Goal: Information Seeking & Learning: Learn about a topic

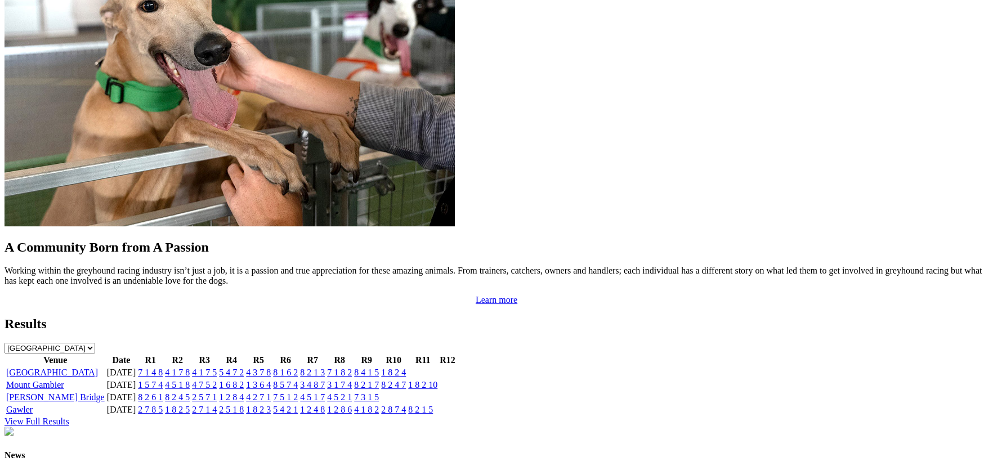
scroll to position [964, 0]
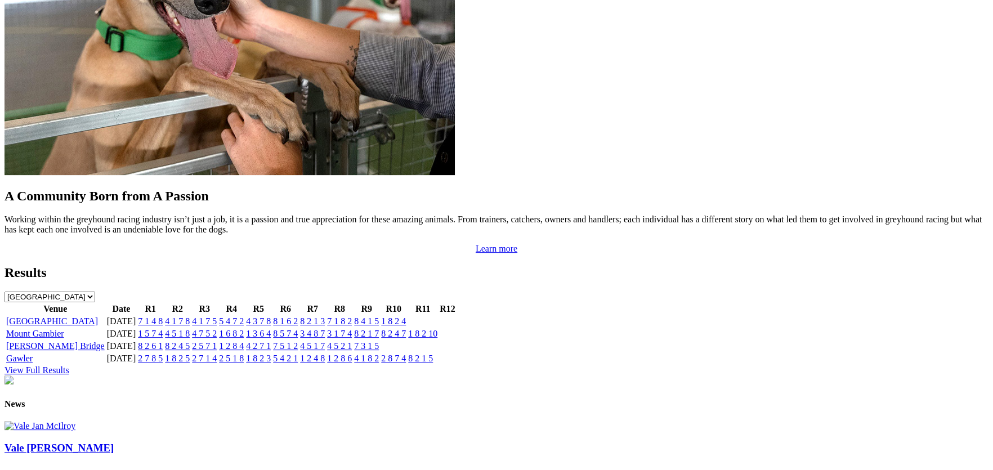
click at [98, 316] on link "Angle Park" at bounding box center [52, 321] width 92 height 10
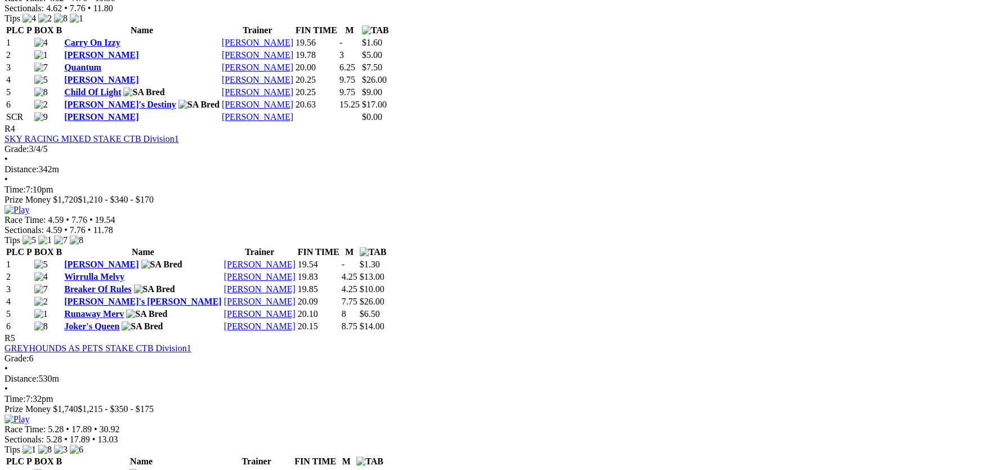
scroll to position [1126, 0]
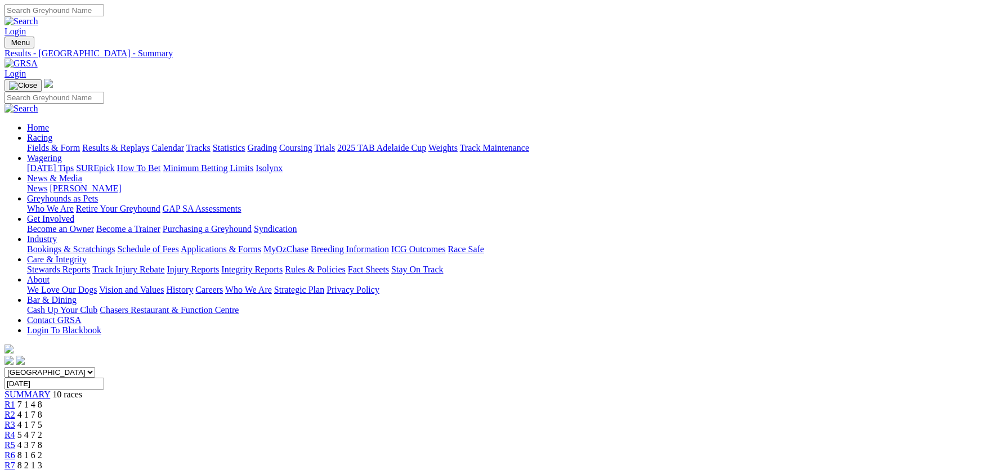
click at [283, 265] on link "Integrity Reports" at bounding box center [251, 270] width 61 height 10
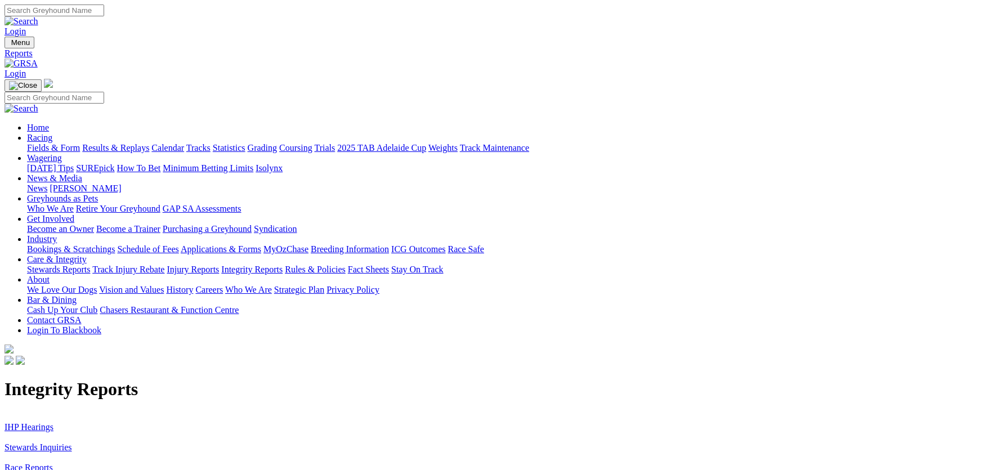
click at [53, 422] on link "IHP Hearings" at bounding box center [29, 427] width 49 height 10
click at [72, 443] on link "Stewards Inquiries" at bounding box center [39, 448] width 68 height 10
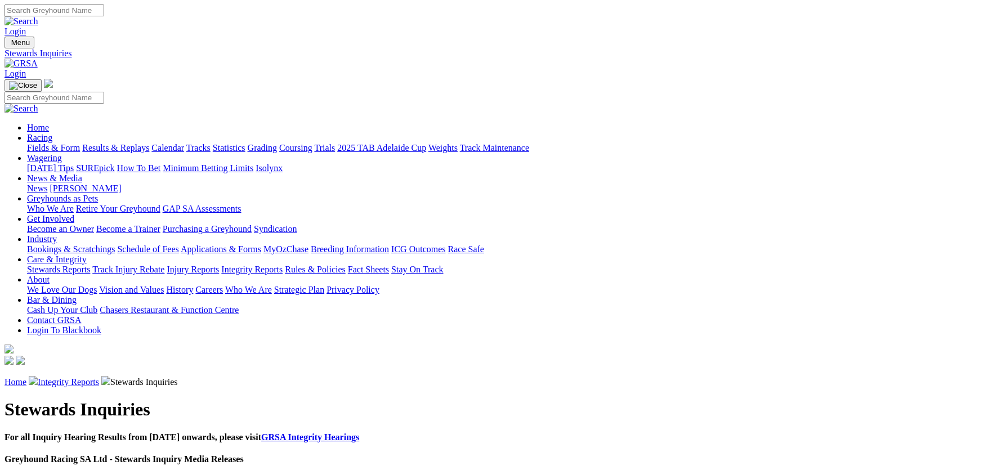
scroll to position [873, 0]
